Goal: Find specific page/section: Find specific page/section

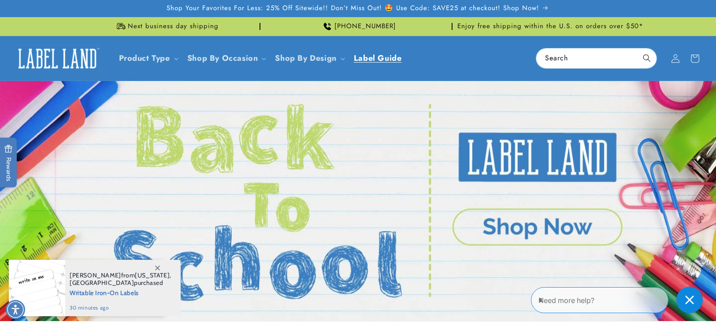
click at [379, 60] on span "Label Guide" at bounding box center [378, 58] width 48 height 10
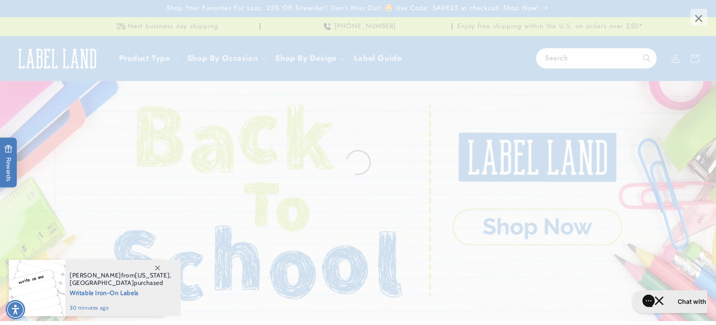
click at [701, 17] on span "×" at bounding box center [699, 17] width 17 height 17
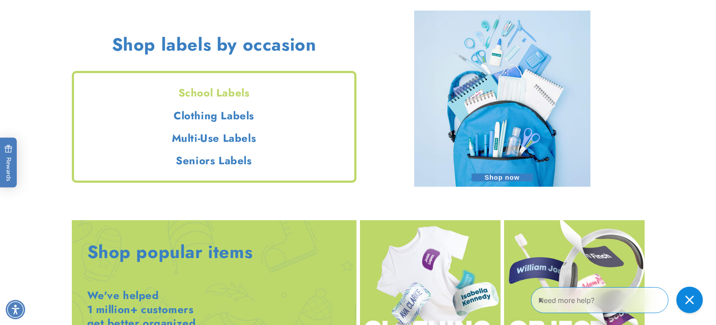
scroll to position [870, 0]
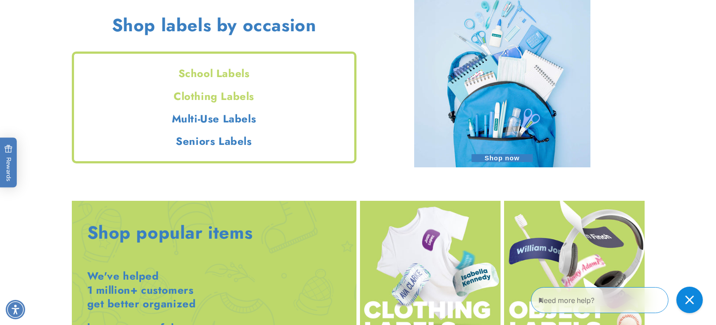
click at [231, 97] on h2 "Clothing Labels" at bounding box center [214, 96] width 280 height 14
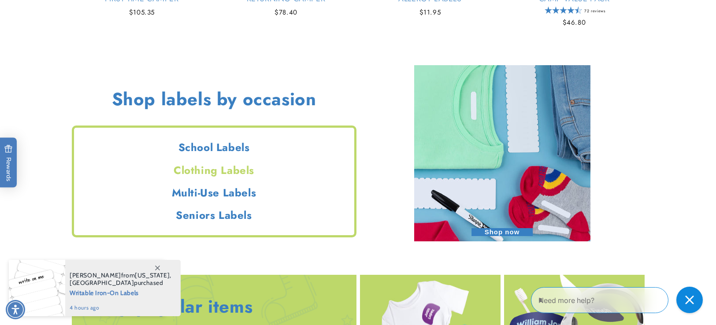
scroll to position [823, 0]
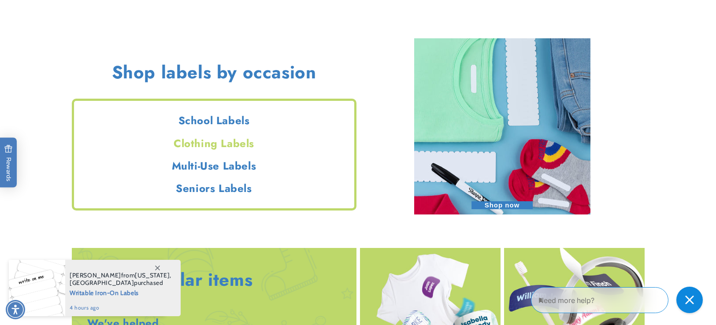
click at [242, 143] on h2 "Clothing Labels" at bounding box center [214, 144] width 280 height 14
